Goal: Task Accomplishment & Management: Complete application form

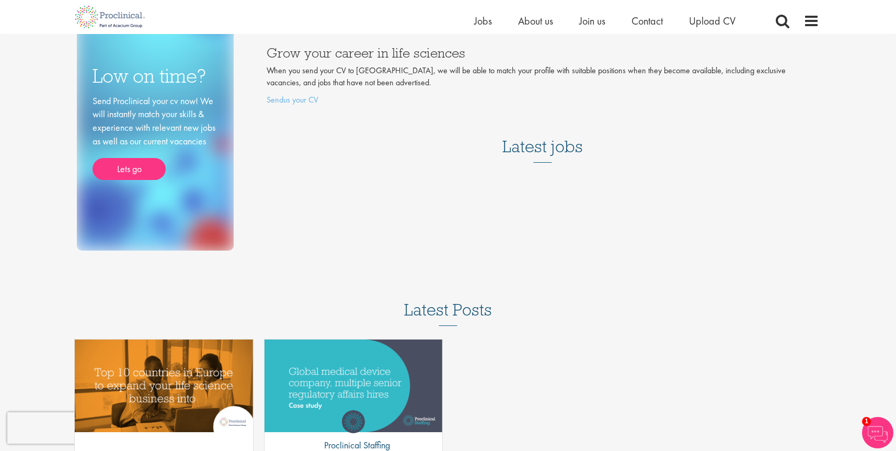
scroll to position [125, 0]
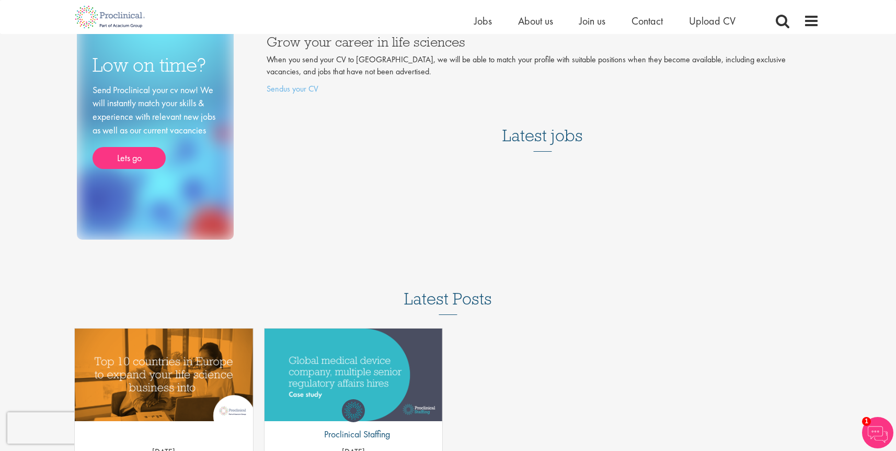
click at [541, 144] on h3 "Latest jobs" at bounding box center [542, 125] width 81 height 51
click at [547, 132] on h3 "Latest jobs" at bounding box center [542, 125] width 81 height 51
click at [487, 19] on span "Jobs" at bounding box center [483, 21] width 18 height 14
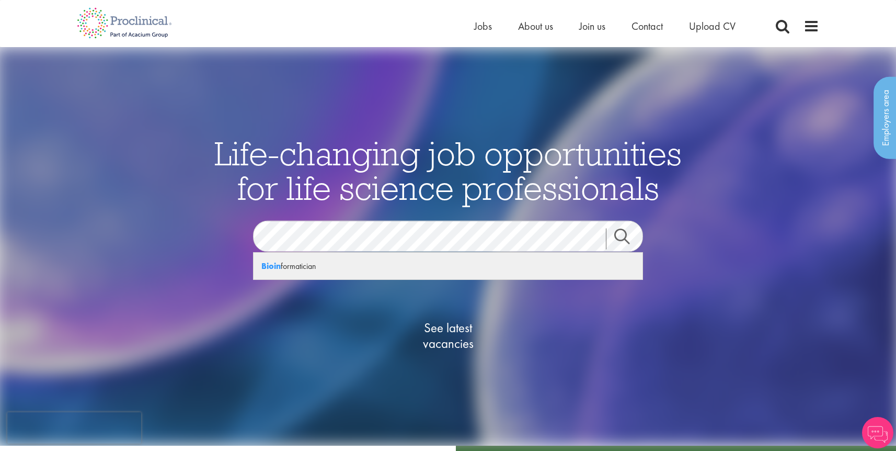
click at [286, 263] on div "Bioin formatician" at bounding box center [448, 265] width 389 height 27
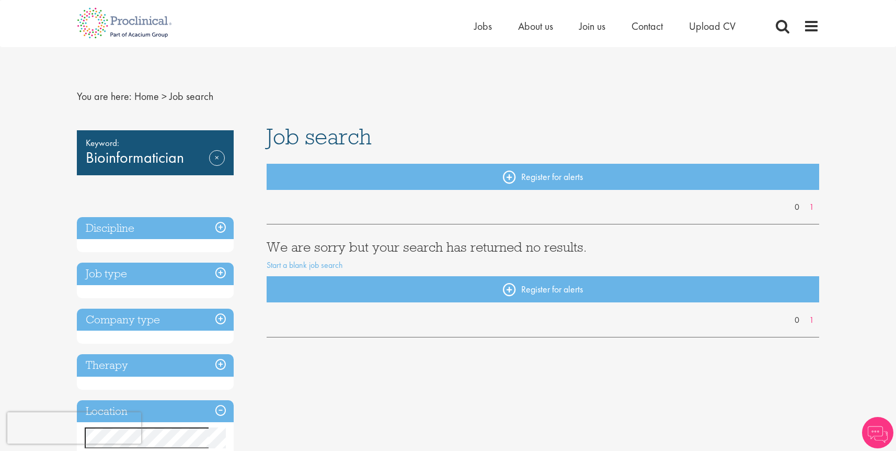
click at [220, 224] on h3 "Discipline" at bounding box center [155, 228] width 157 height 22
click at [141, 95] on link "Home" at bounding box center [146, 96] width 25 height 14
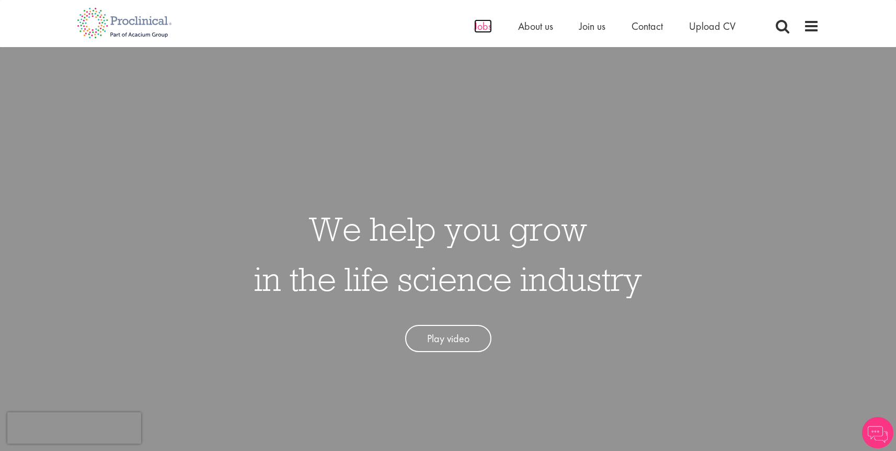
click at [483, 25] on span "Jobs" at bounding box center [483, 26] width 18 height 14
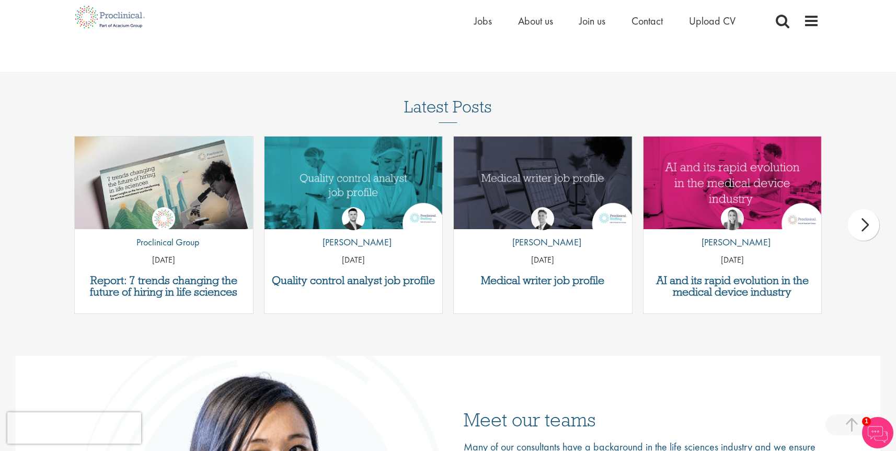
scroll to position [1255, 0]
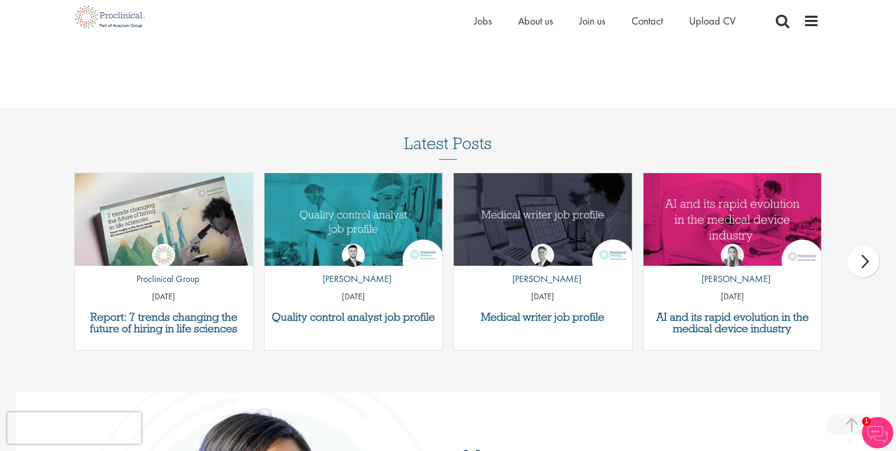
click at [865, 270] on div "next" at bounding box center [863, 261] width 31 height 31
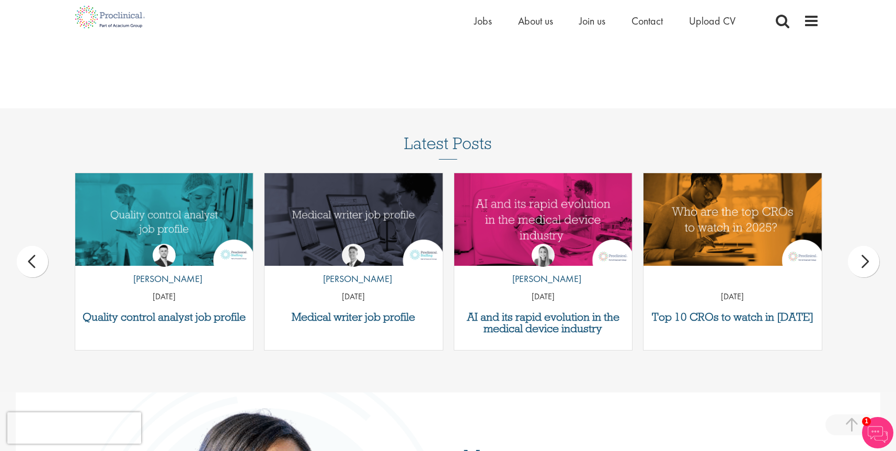
click at [866, 268] on div "next" at bounding box center [863, 261] width 31 height 31
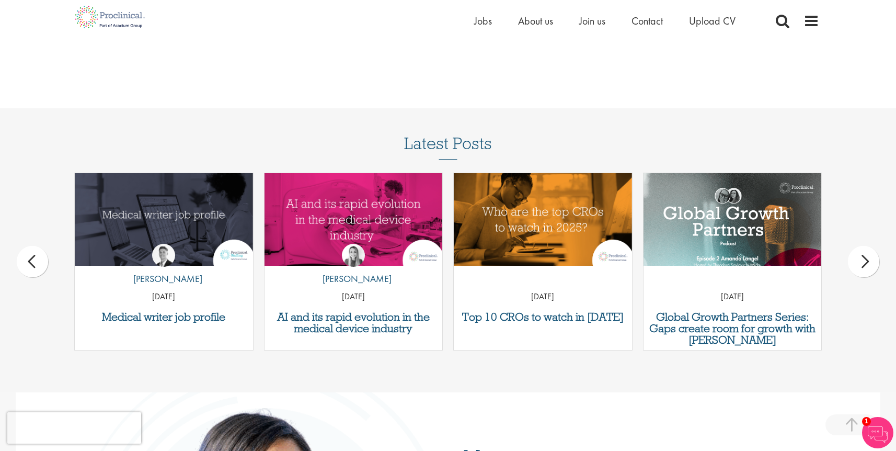
click at [866, 268] on div "next" at bounding box center [863, 261] width 31 height 31
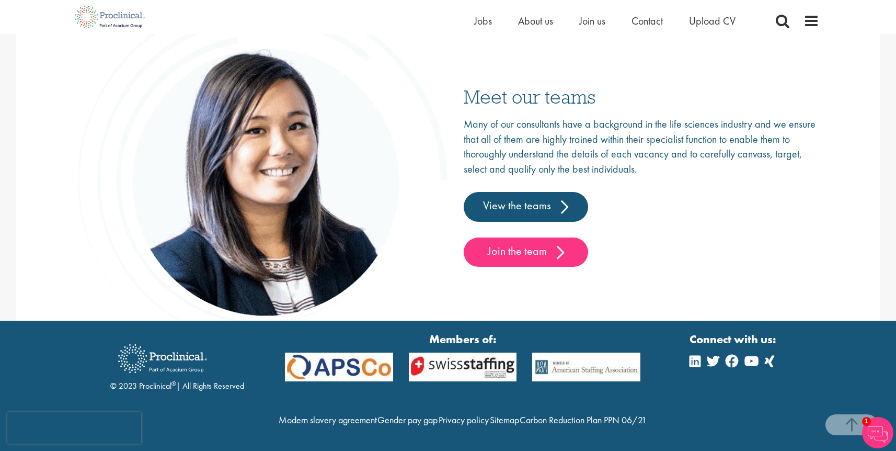
scroll to position [1636, 0]
click at [537, 192] on link "View the teams" at bounding box center [526, 206] width 124 height 29
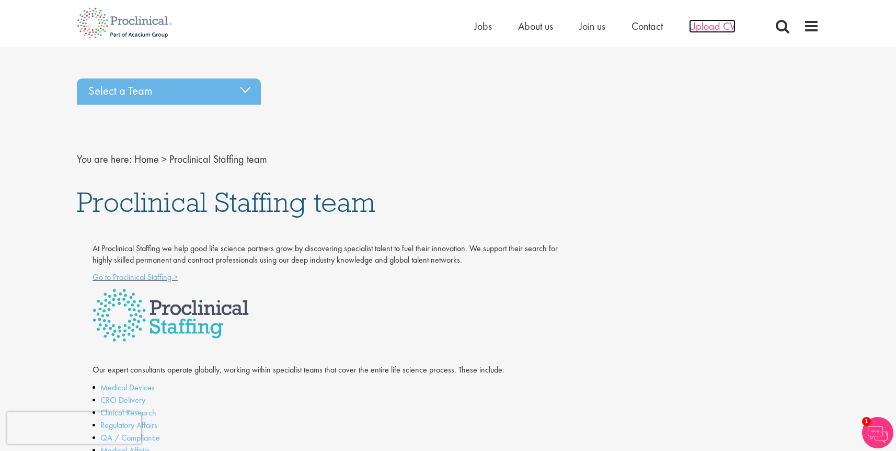
click at [705, 22] on span "Upload CV" at bounding box center [712, 26] width 47 height 14
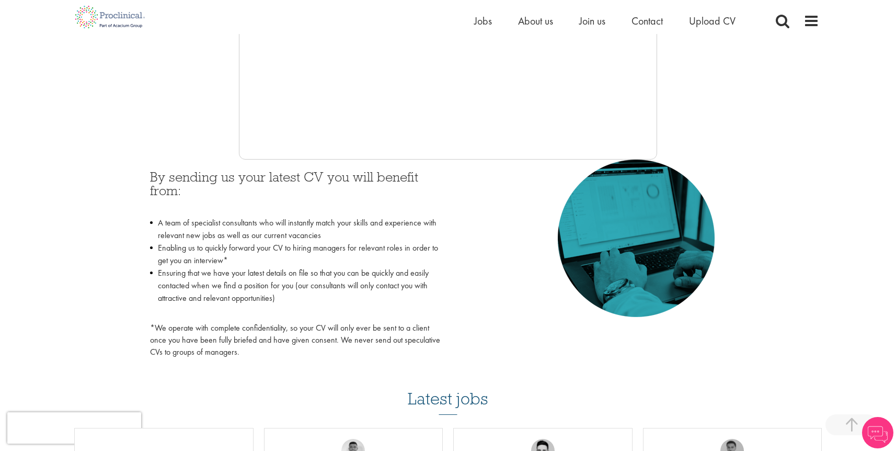
scroll to position [376, 0]
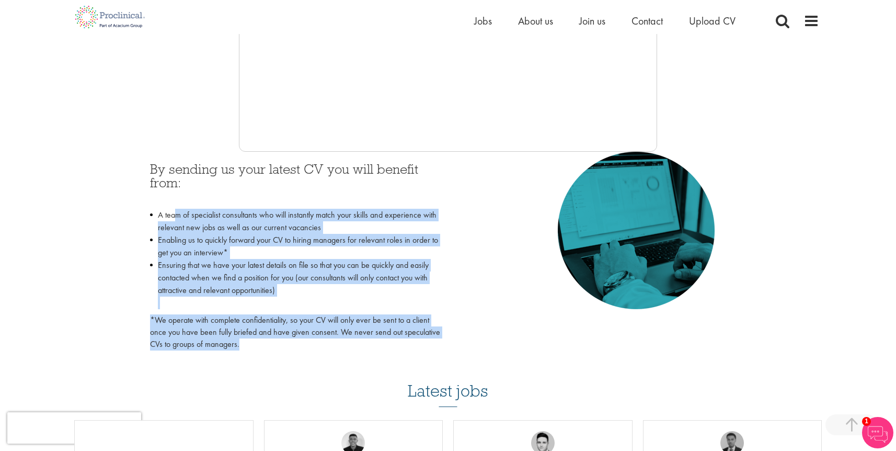
drag, startPoint x: 177, startPoint y: 214, endPoint x: 401, endPoint y: 349, distance: 262.0
click at [401, 349] on div "By sending us your latest CV you will benefit from: A team of specialist consul…" at bounding box center [295, 256] width 290 height 188
click at [461, 284] on div "By sending us your latest CV you will benefit from: A team of specialist consul…" at bounding box center [448, 254] width 612 height 204
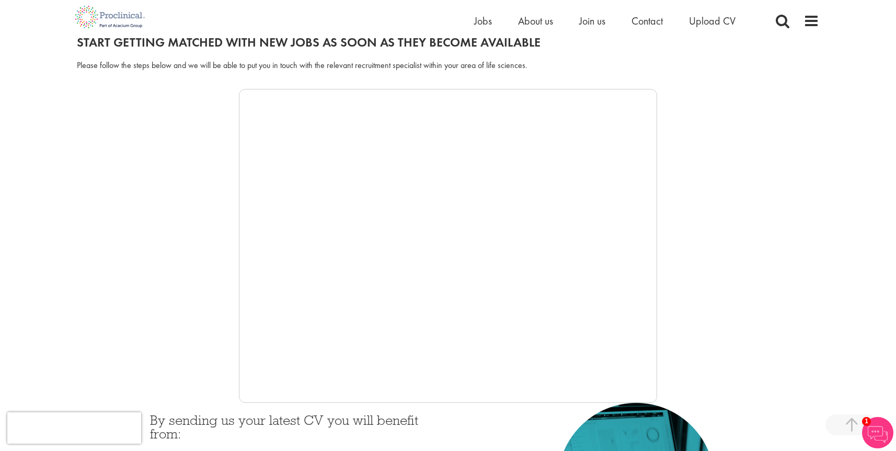
scroll to position [188, 0]
